Goal: Navigation & Orientation: Understand site structure

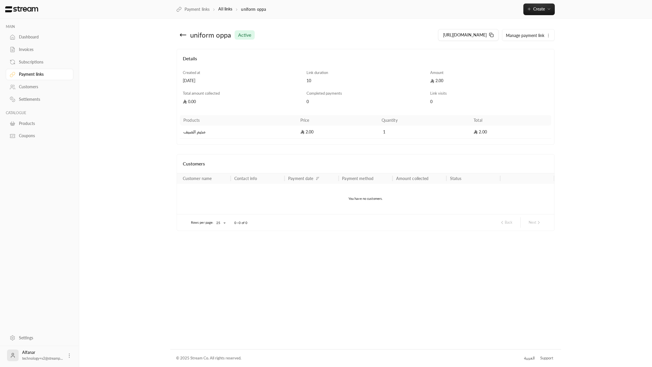
click at [49, 70] on link "Payment links" at bounding box center [40, 74] width 68 height 11
click at [40, 62] on div "Subscriptions" at bounding box center [42, 62] width 47 height 6
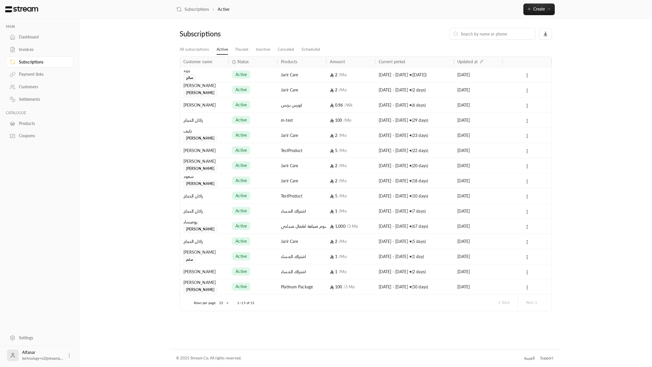
click at [40, 50] on div "Invoices" at bounding box center [42, 50] width 47 height 6
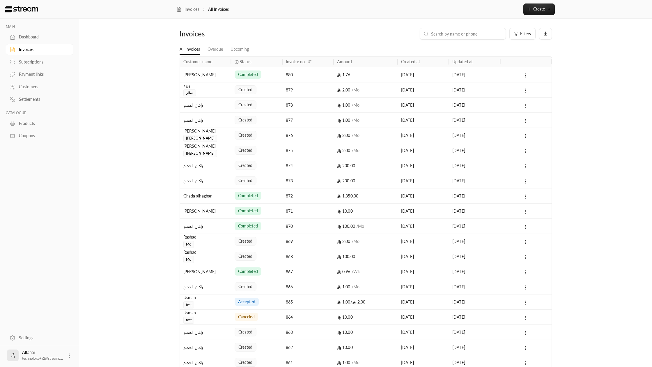
click at [30, 34] on div "Dashboard" at bounding box center [42, 37] width 47 height 6
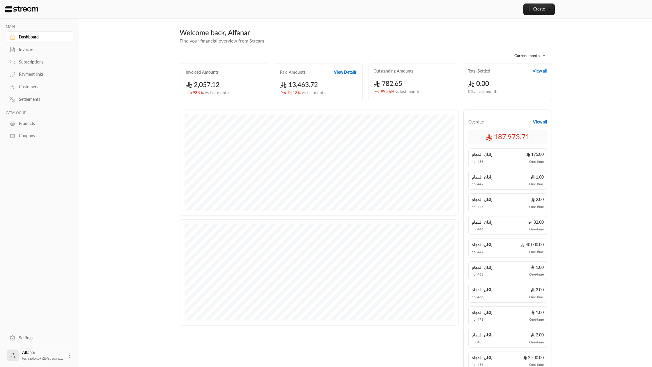
click at [31, 56] on div "Subscriptions" at bounding box center [40, 61] width 68 height 13
click at [28, 61] on div "Subscriptions" at bounding box center [42, 62] width 47 height 6
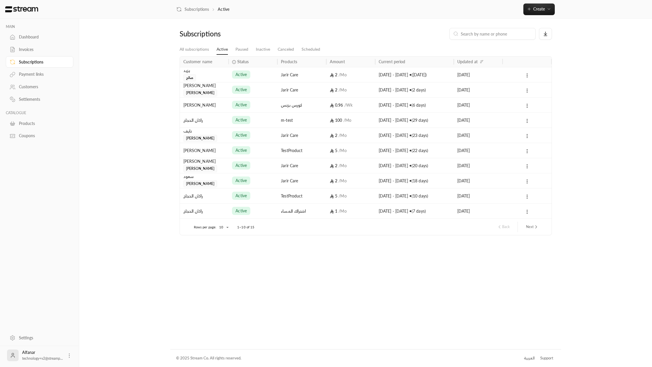
click at [28, 74] on div "Payment links" at bounding box center [42, 74] width 47 height 6
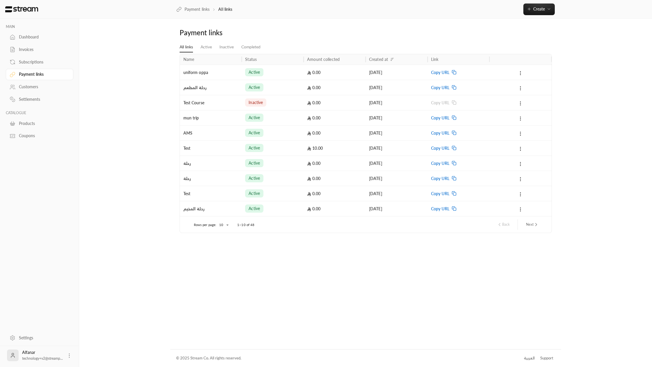
click at [28, 66] on link "Subscriptions" at bounding box center [40, 61] width 68 height 11
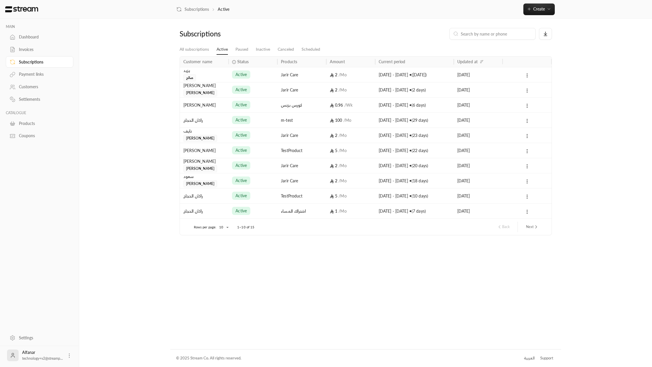
click at [26, 74] on div "Payment links" at bounding box center [42, 74] width 47 height 6
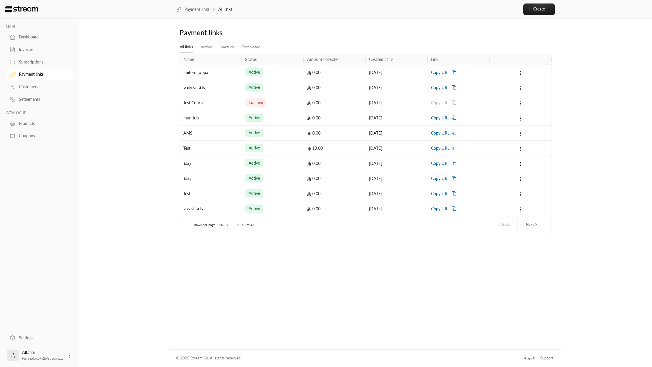
click at [30, 67] on link "Subscriptions" at bounding box center [40, 61] width 68 height 11
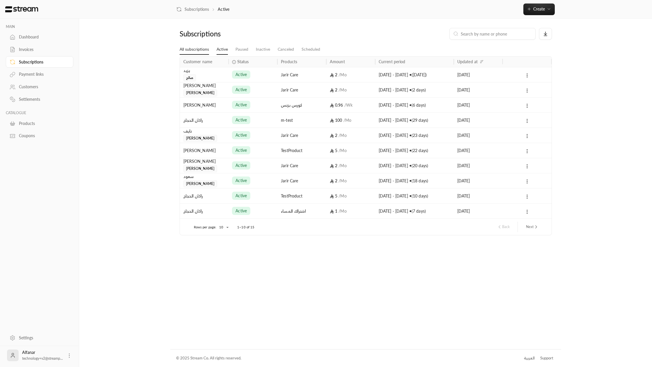
click at [186, 50] on link "All subscriptions" at bounding box center [194, 49] width 29 height 10
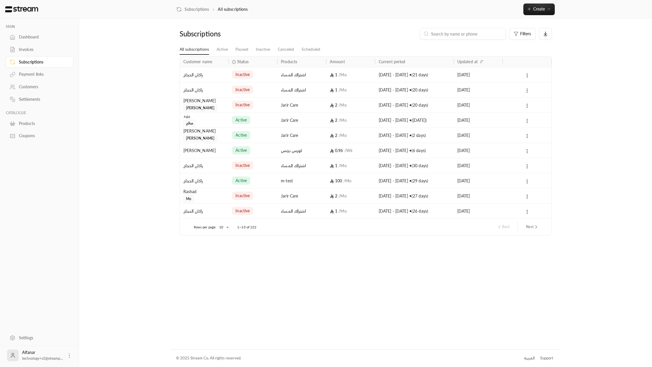
click at [39, 72] on div "Payment links" at bounding box center [42, 74] width 47 height 6
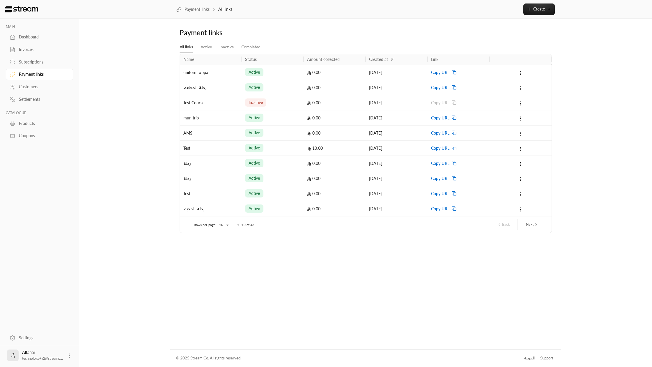
click at [42, 61] on div "Subscriptions" at bounding box center [42, 62] width 47 height 6
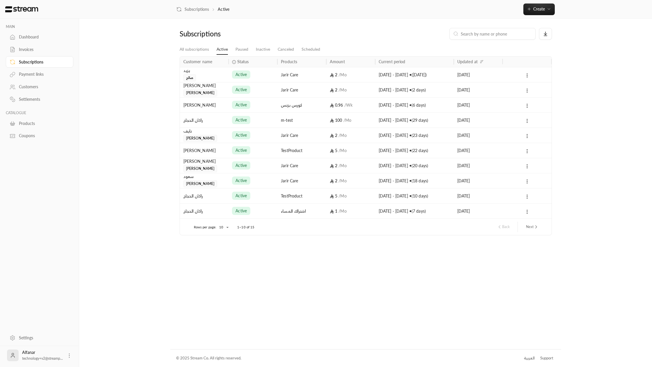
click at [37, 70] on link "Payment links" at bounding box center [40, 74] width 68 height 11
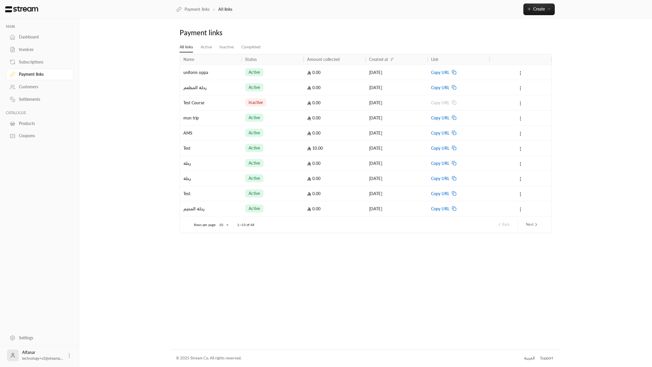
click at [40, 61] on div "Subscriptions" at bounding box center [42, 62] width 47 height 6
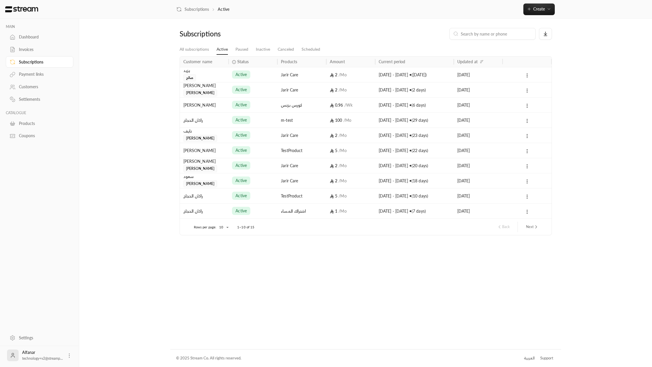
click at [38, 72] on div "Payment links" at bounding box center [42, 74] width 47 height 6
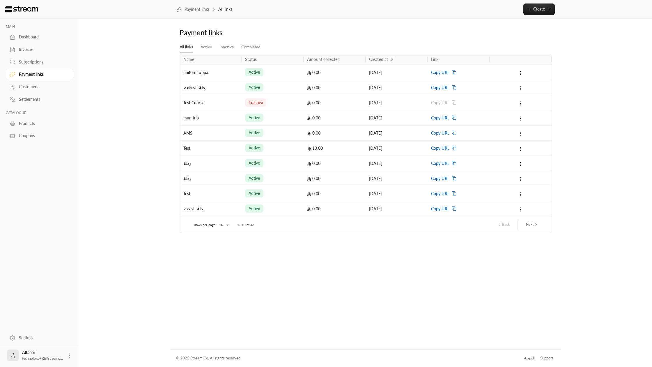
click at [39, 66] on link "Subscriptions" at bounding box center [40, 61] width 68 height 11
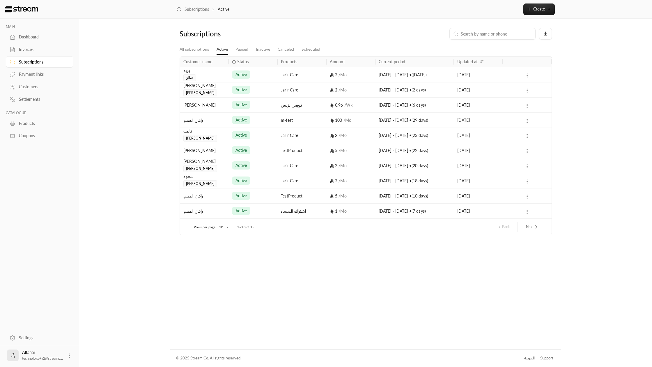
click at [36, 74] on div "Payment links" at bounding box center [42, 74] width 47 height 6
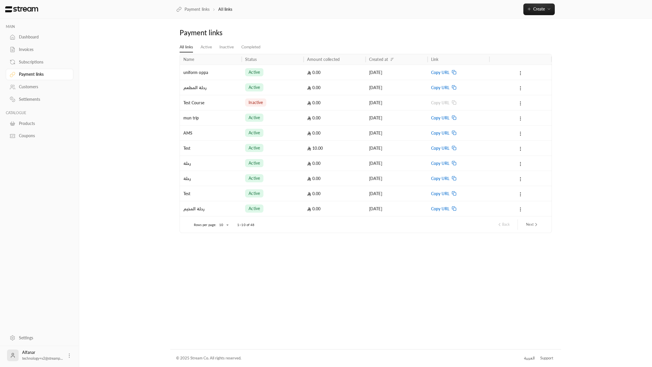
click at [37, 65] on link "Subscriptions" at bounding box center [40, 61] width 68 height 11
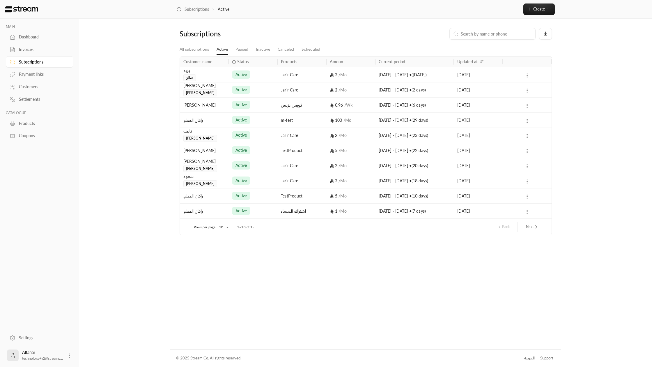
click at [38, 74] on div "Payment links" at bounding box center [42, 74] width 47 height 6
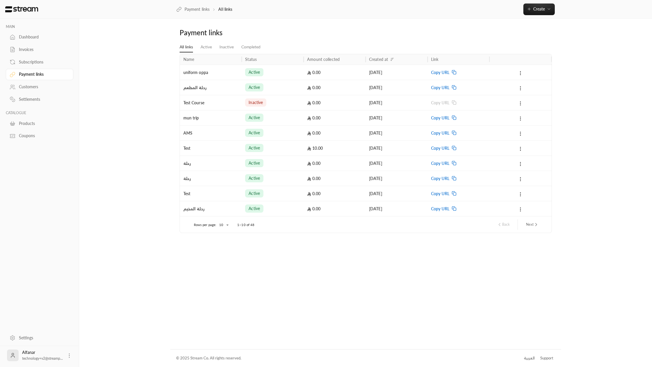
click at [38, 67] on link "Subscriptions" at bounding box center [40, 61] width 68 height 11
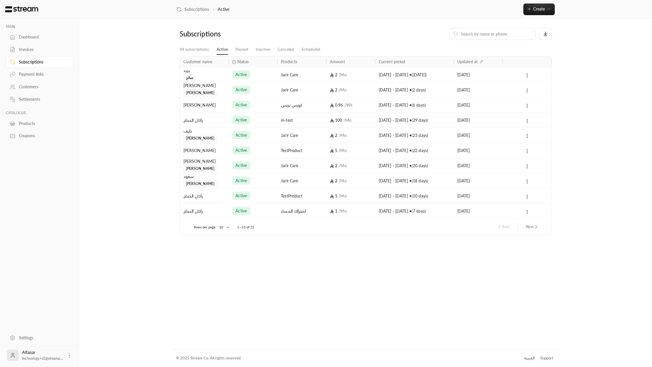
click at [39, 54] on link "Invoices" at bounding box center [40, 49] width 68 height 11
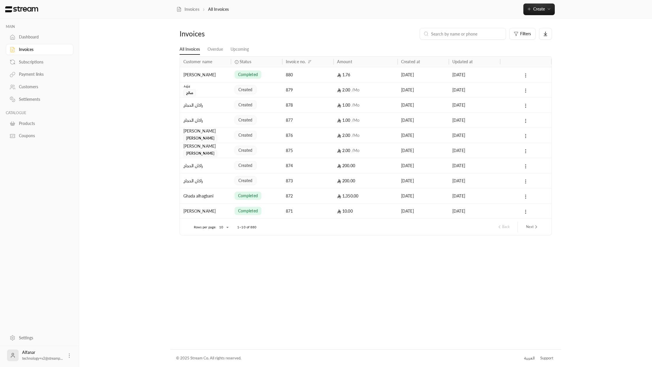
click at [33, 63] on div "Subscriptions" at bounding box center [42, 62] width 47 height 6
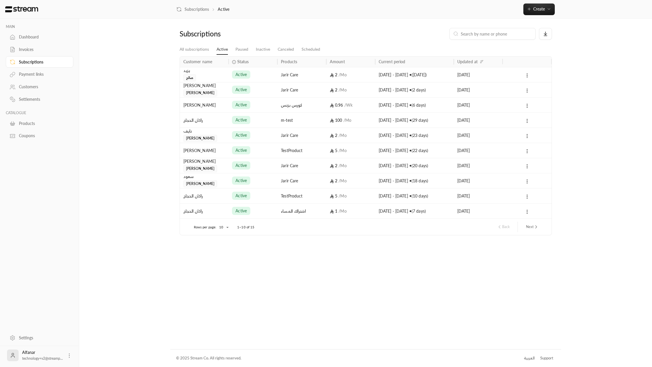
click at [35, 56] on link "Subscriptions" at bounding box center [40, 61] width 68 height 11
click at [34, 64] on div "Subscriptions" at bounding box center [42, 62] width 47 height 6
click at [31, 52] on div "Invoices" at bounding box center [42, 50] width 47 height 6
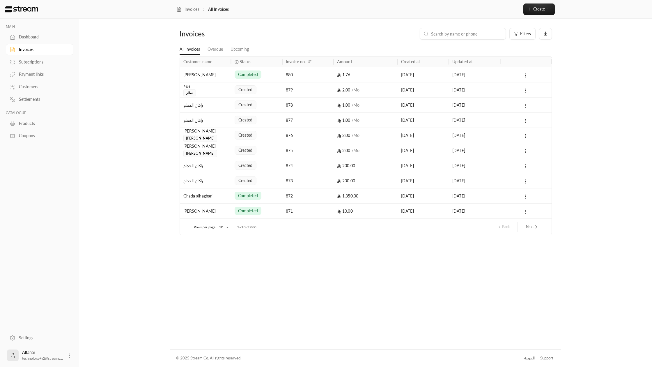
click at [33, 61] on div "Subscriptions" at bounding box center [42, 62] width 47 height 6
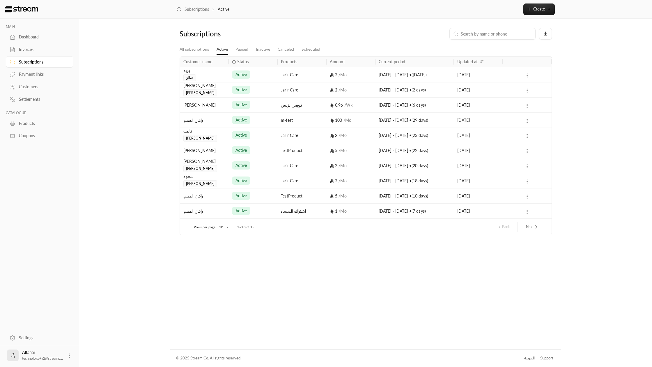
click at [31, 52] on div "Invoices" at bounding box center [42, 50] width 47 height 6
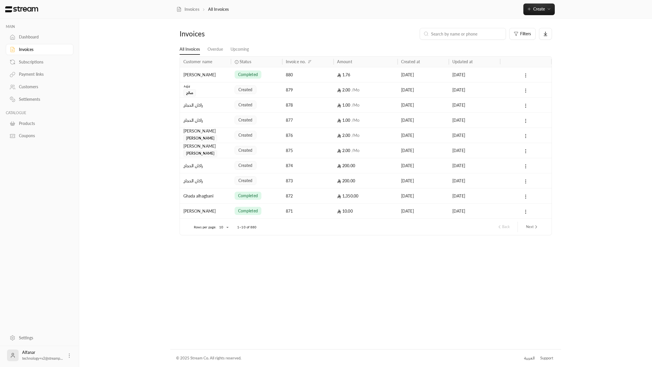
click at [30, 62] on div "Subscriptions" at bounding box center [42, 62] width 47 height 6
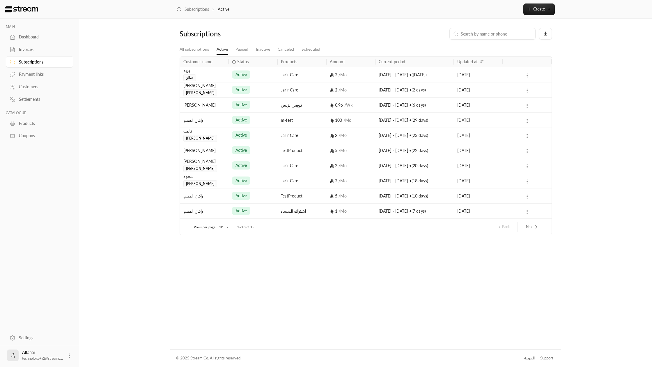
click at [36, 41] on link "Dashboard" at bounding box center [40, 36] width 68 height 11
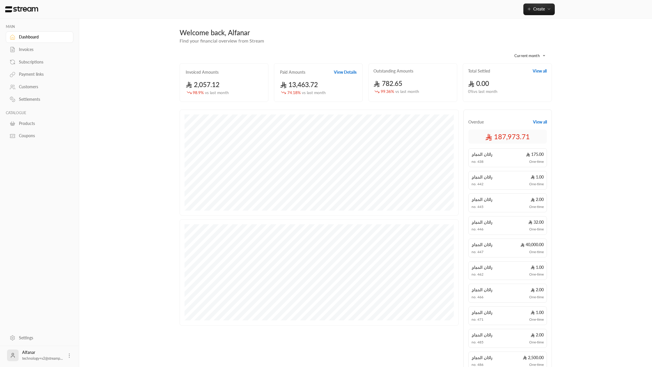
click at [34, 74] on div "Payment links" at bounding box center [42, 74] width 47 height 6
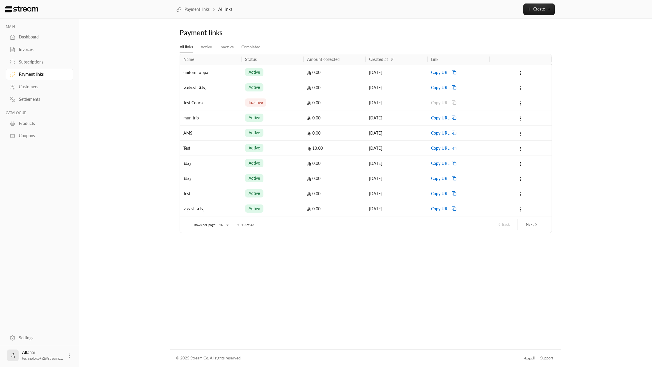
click at [37, 63] on div "Subscriptions" at bounding box center [42, 62] width 47 height 6
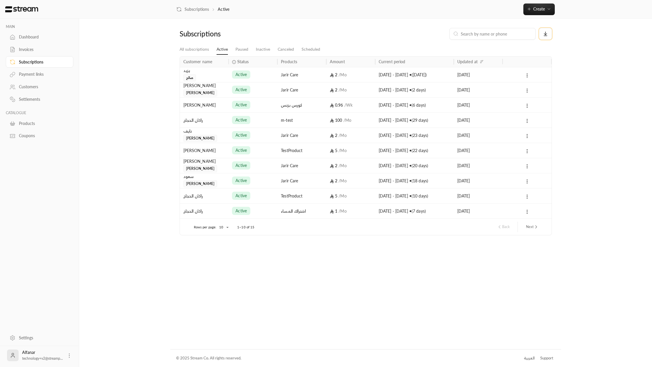
click at [550, 38] on button at bounding box center [545, 34] width 13 height 12
click at [527, 50] on div at bounding box center [326, 183] width 652 height 367
click at [59, 75] on div "Payment links" at bounding box center [42, 74] width 47 height 6
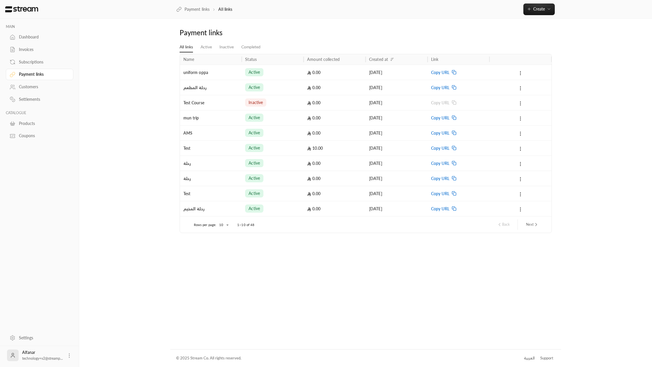
click at [41, 90] on div "Customers" at bounding box center [42, 87] width 47 height 6
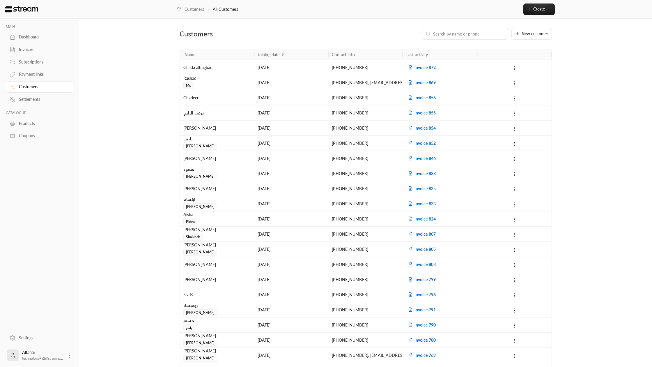
click at [40, 79] on link "Payment links" at bounding box center [40, 74] width 68 height 11
